Goal: Information Seeking & Learning: Learn about a topic

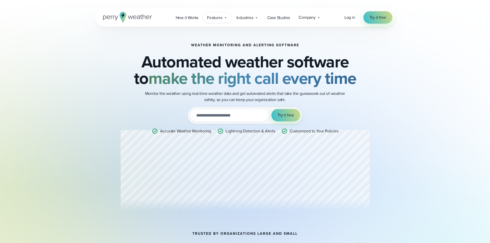
click at [218, 17] on span "Features" at bounding box center [214, 18] width 15 height 6
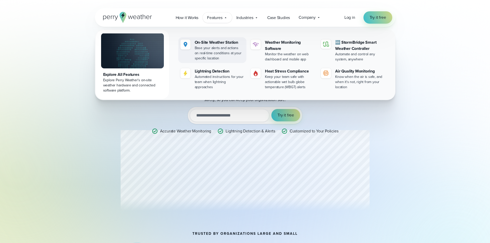
click at [205, 41] on div "On-Site Weather Station" at bounding box center [220, 42] width 50 height 6
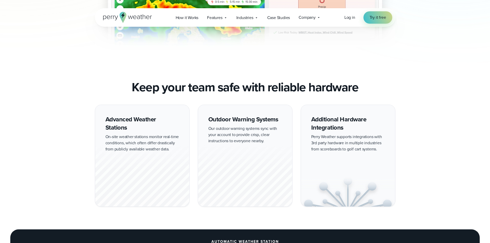
scroll to position [411, 0]
